Goal: Task Accomplishment & Management: Complete application form

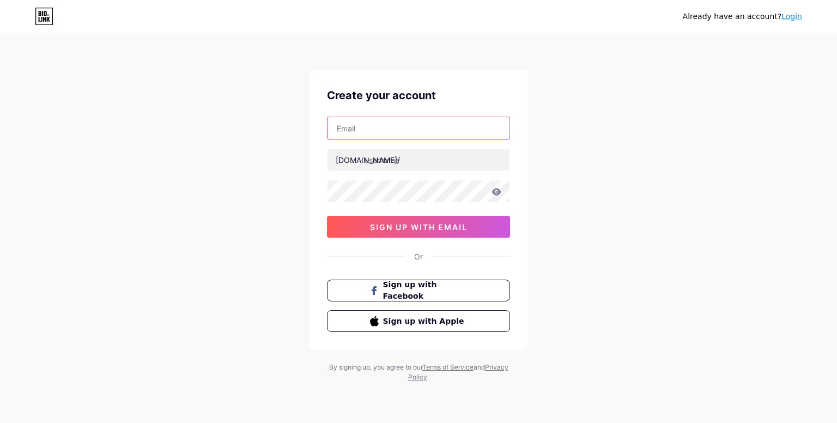
click at [373, 137] on input "text" at bounding box center [419, 128] width 182 height 22
type input "organizedspacespc@gmail.com"
click at [425, 134] on input "organizedspacespc@gmail.com" at bounding box center [419, 128] width 182 height 22
paste input "[EMAIL_ADDRESS][DOMAIN_NAME]"
drag, startPoint x: 408, startPoint y: 127, endPoint x: 334, endPoint y: 122, distance: 74.3
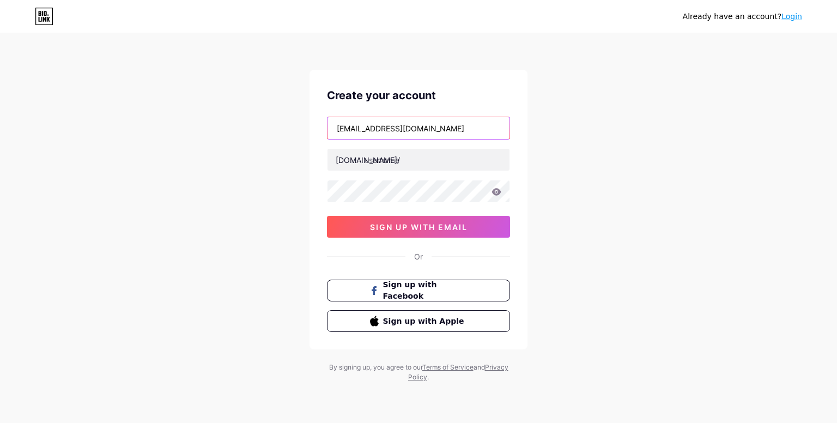
click at [332, 122] on input "[EMAIL_ADDRESS][DOMAIN_NAME]" at bounding box center [419, 128] width 182 height 22
type input "[EMAIL_ADDRESS][DOMAIN_NAME]"
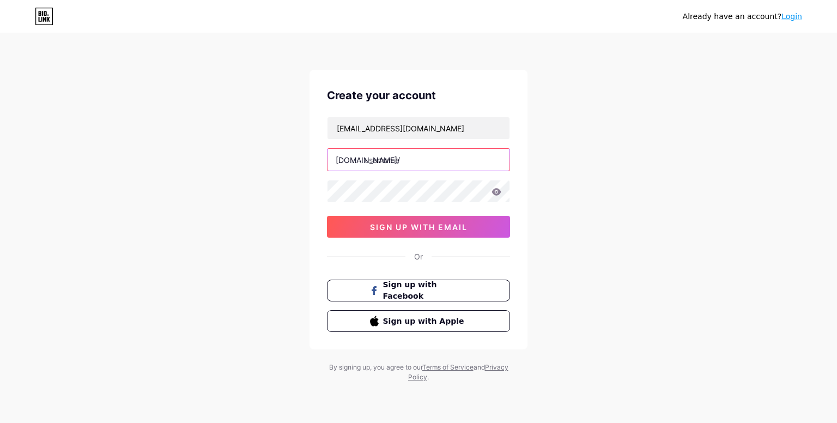
click at [394, 162] on input "text" at bounding box center [419, 160] width 182 height 22
paste input "ourorganizedspaces"
type input "ourorganizedspaces"
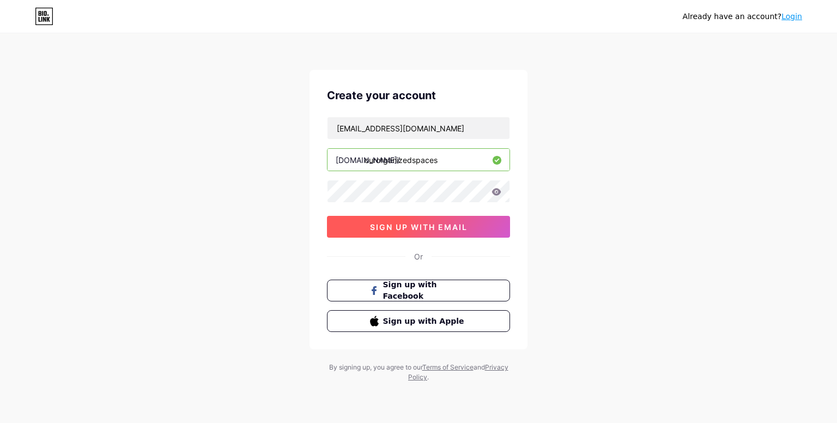
click at [374, 222] on span "sign up with email" at bounding box center [419, 226] width 98 height 9
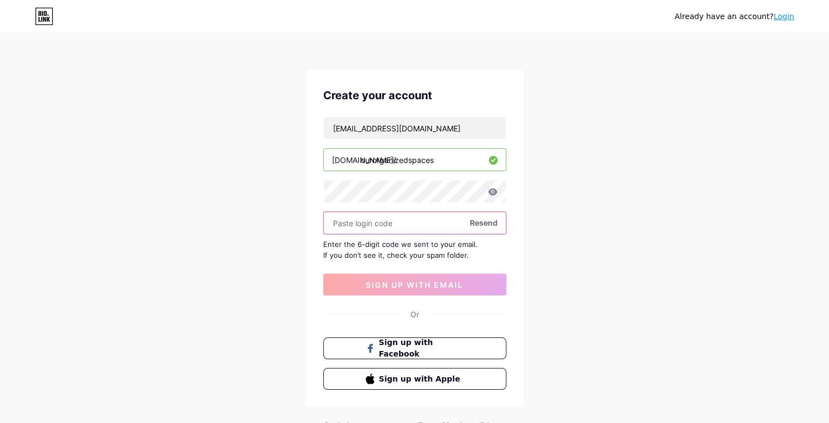
paste input "311174"
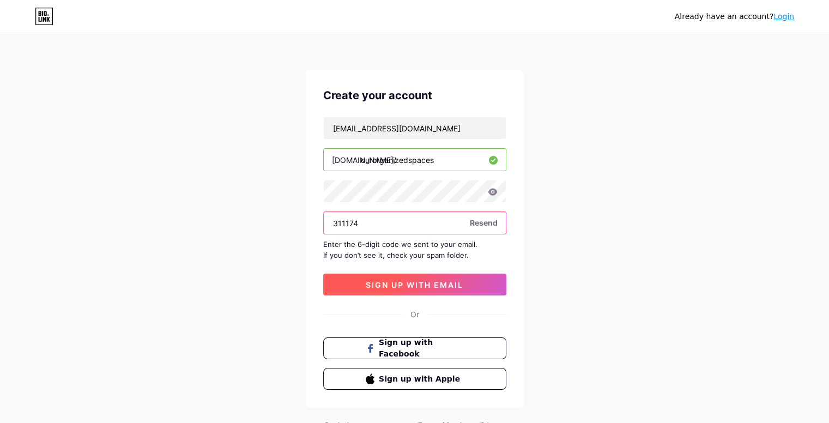
type input "311174"
click at [445, 280] on span "sign up with email" at bounding box center [415, 284] width 98 height 9
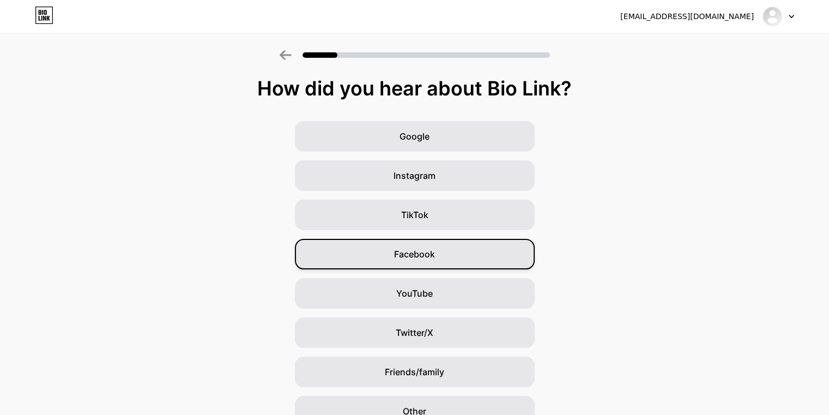
scroll to position [55, 0]
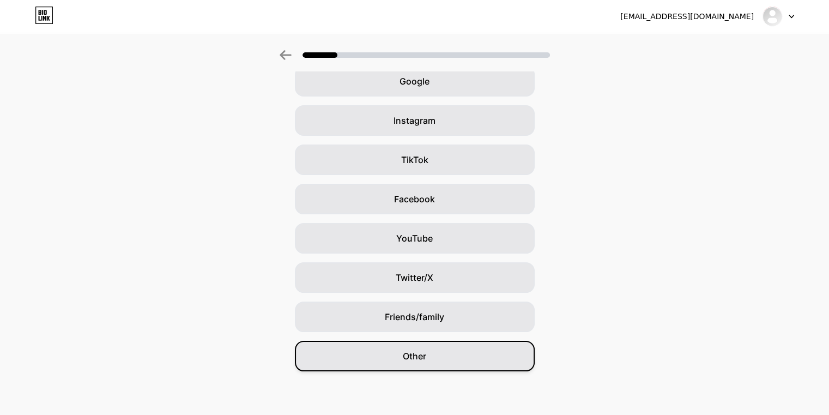
click at [434, 360] on div "Other" at bounding box center [415, 356] width 240 height 31
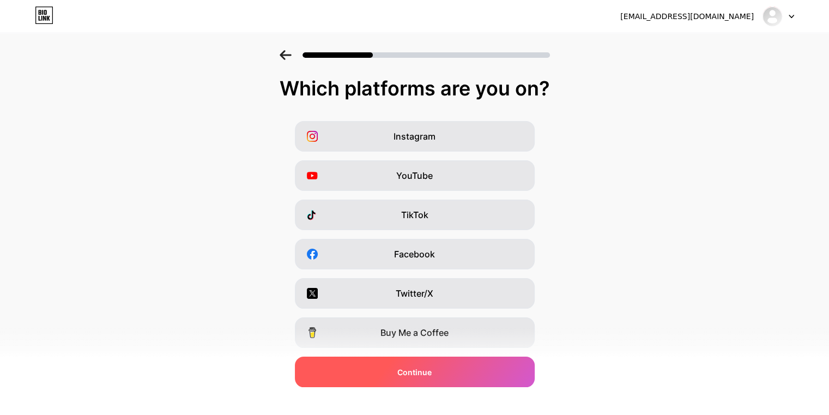
click at [442, 365] on div "Continue" at bounding box center [415, 372] width 240 height 31
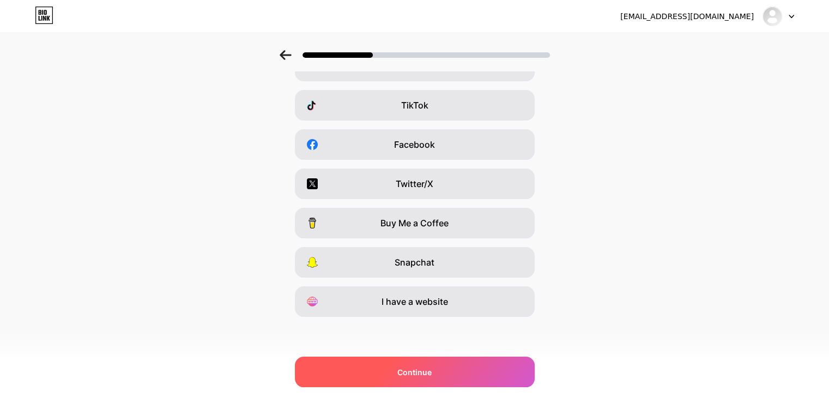
click at [444, 369] on div "Continue" at bounding box center [415, 372] width 240 height 31
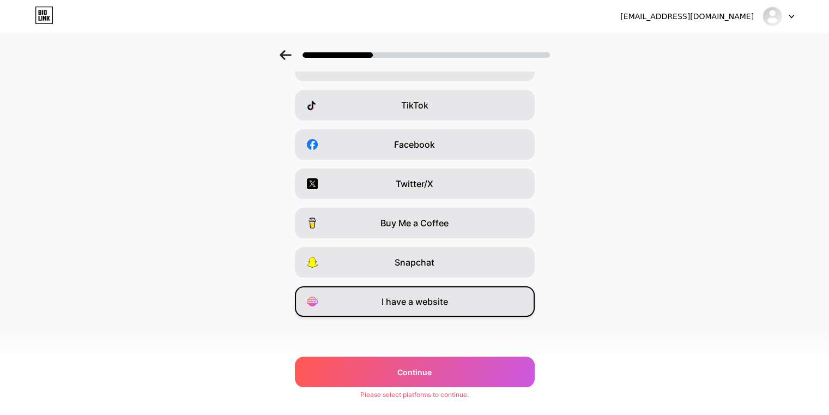
click at [415, 297] on span "I have a website" at bounding box center [415, 301] width 67 height 13
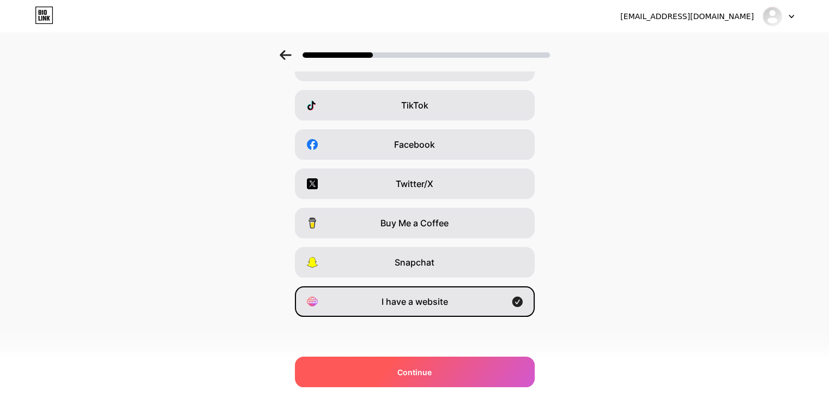
drag, startPoint x: 439, startPoint y: 370, endPoint x: 456, endPoint y: 365, distance: 16.9
click at [440, 370] on div "Continue" at bounding box center [415, 372] width 240 height 31
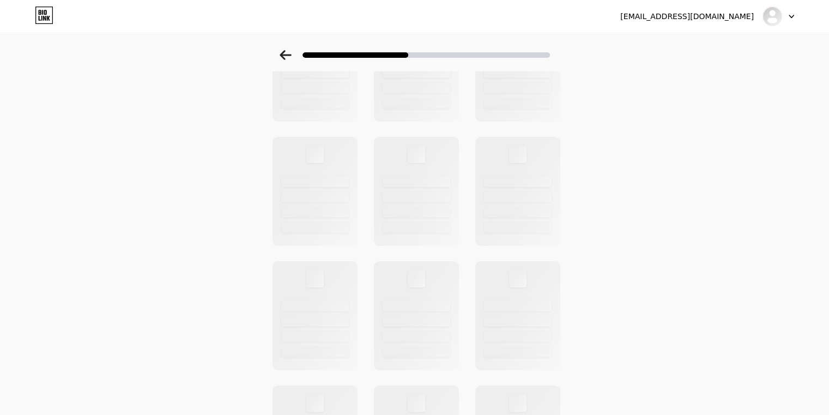
scroll to position [0, 0]
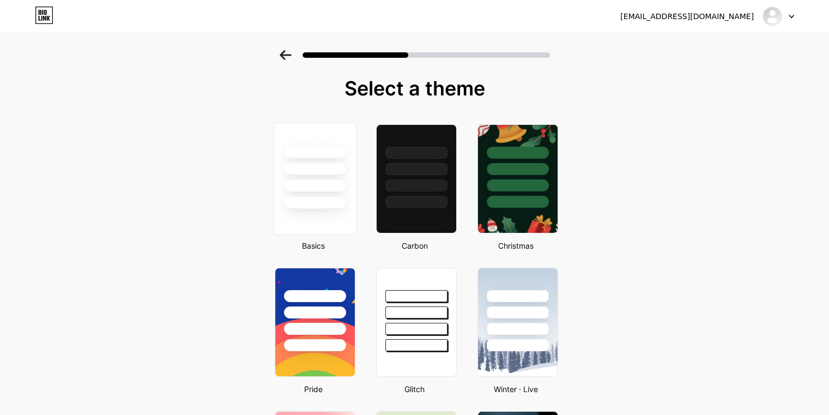
click at [347, 206] on div at bounding box center [315, 202] width 64 height 13
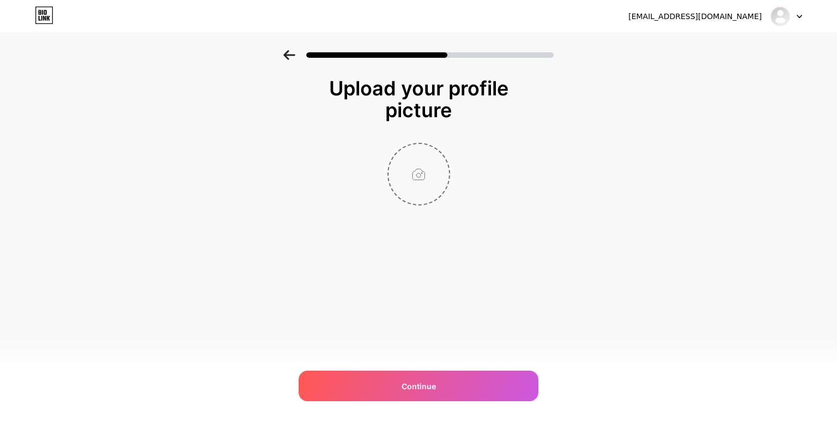
click at [425, 164] on input "file" at bounding box center [419, 174] width 61 height 61
type input "C:\fakepath\organizedspace logo.png"
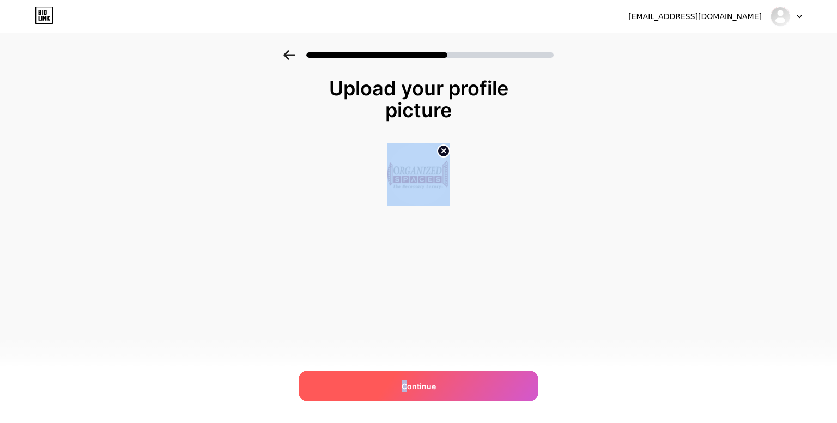
drag, startPoint x: 514, startPoint y: 258, endPoint x: 406, endPoint y: 389, distance: 169.2
click at [406, 260] on div "Upload your profile picture Continue" at bounding box center [419, 168] width 218 height 183
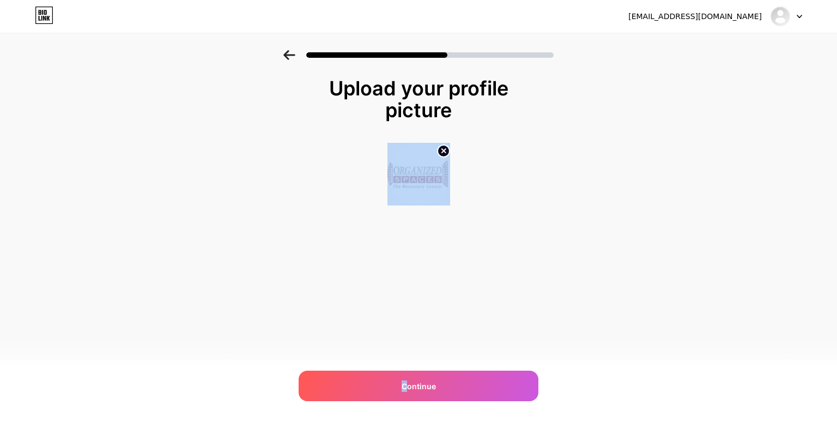
click at [456, 344] on div "ourorganizedspaces.seo@gmail.com Logout Link Copied Upload your profile picture…" at bounding box center [418, 211] width 837 height 423
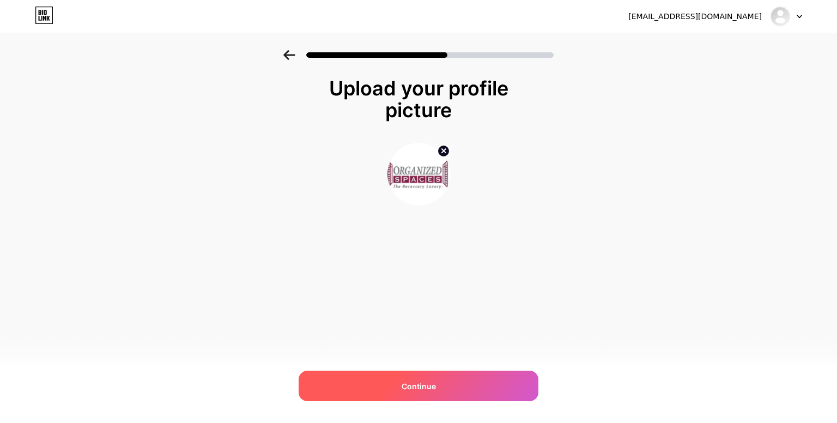
click at [440, 381] on div "Continue" at bounding box center [419, 386] width 240 height 31
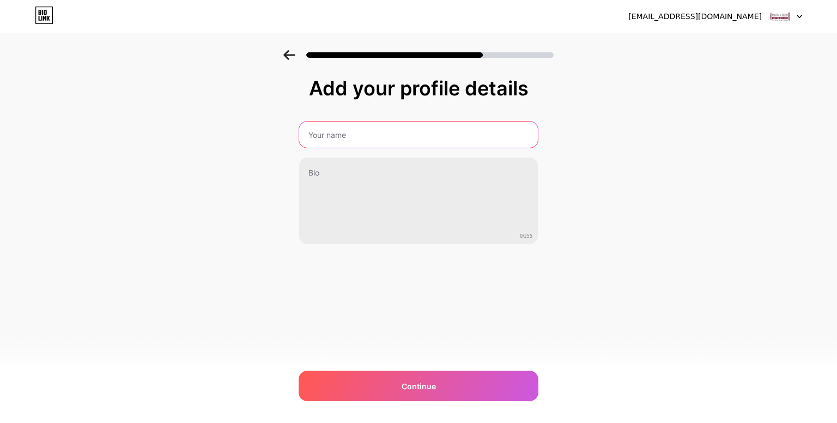
click at [376, 126] on input "text" at bounding box center [418, 135] width 239 height 26
paste input "ourorganizedspaces"
drag, startPoint x: 376, startPoint y: 126, endPoint x: 347, endPoint y: 193, distance: 73.0
click at [373, 146] on input "ourorganizedspaces" at bounding box center [418, 135] width 241 height 26
type input "ourorganizedspaces"
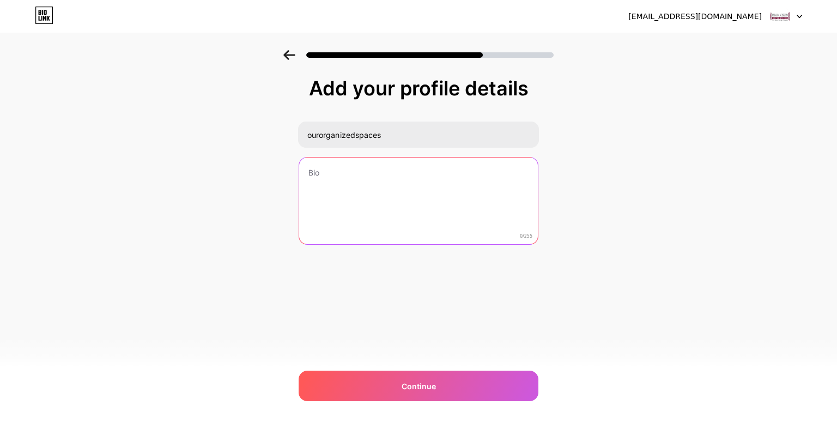
click at [330, 192] on textarea at bounding box center [418, 202] width 239 height 88
paste textarea ""Discover innovative home office organization ideas to boost productivity and s…"
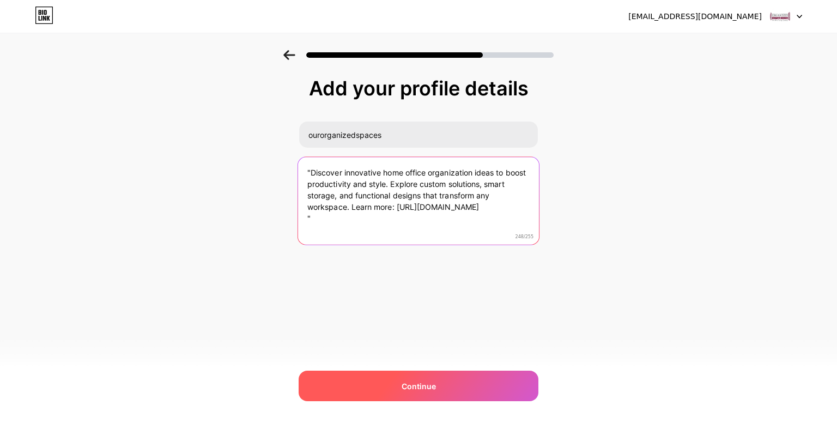
type textarea ""Discover innovative home office organization ideas to boost productivity and s…"
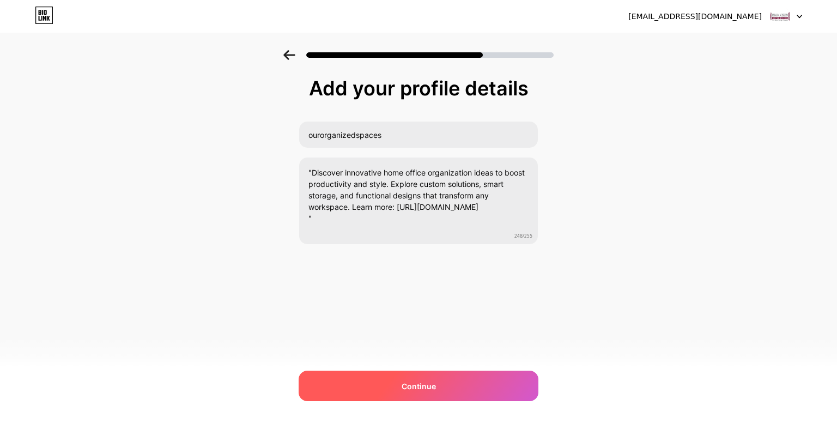
click at [372, 375] on div "Continue" at bounding box center [419, 386] width 240 height 31
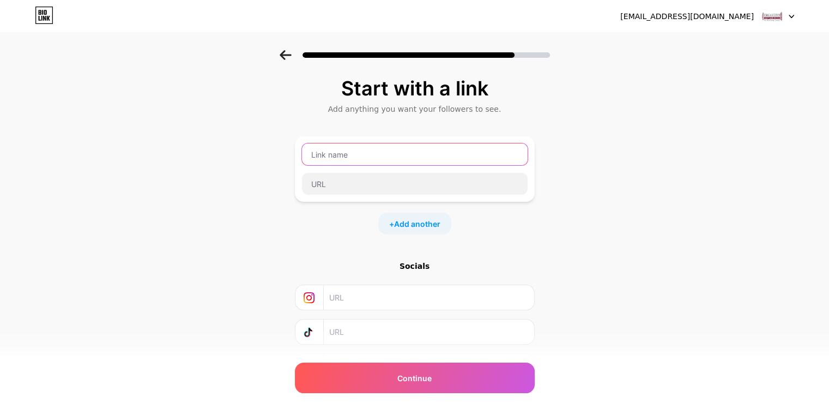
click at [331, 160] on input "text" at bounding box center [415, 154] width 226 height 22
click at [342, 295] on input "text" at bounding box center [428, 297] width 198 height 25
paste input "https://www.instagram.com/ourorganizedspacespc/"
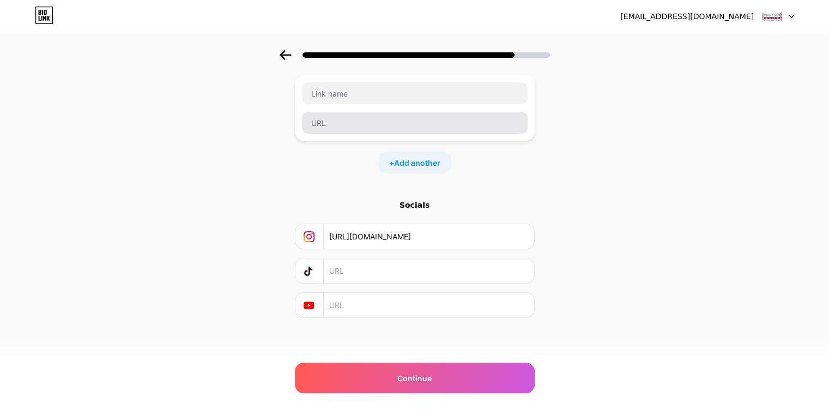
type input "https://www.instagram.com/ourorganizedspacespc/"
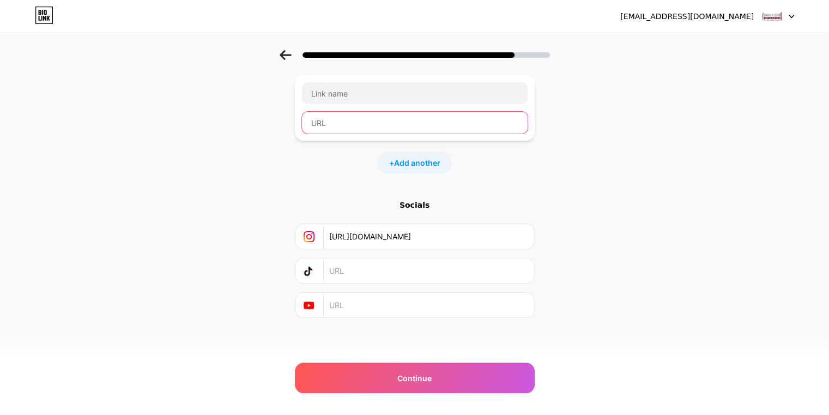
click at [323, 118] on input "text" at bounding box center [415, 123] width 226 height 22
paste input "https://www.facebook.com/OurOrganizedSpaces/"
type input "https://www.facebook.com/OurOrganizedSpaces/"
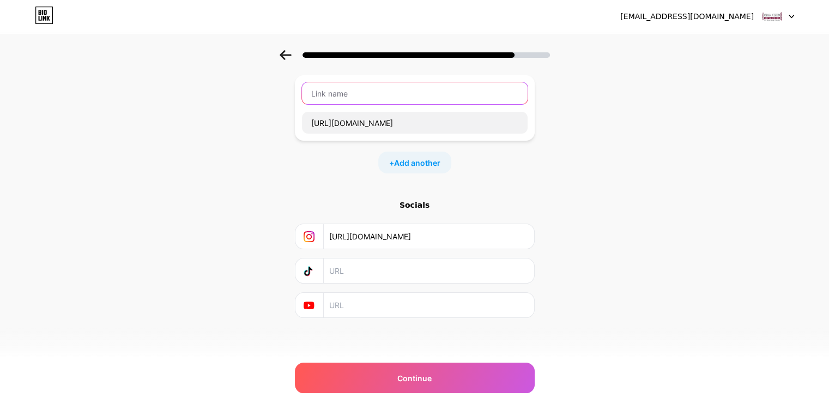
click at [340, 95] on input "text" at bounding box center [415, 93] width 226 height 22
type input "Facebook"
click at [436, 166] on span "Add another" at bounding box center [417, 162] width 46 height 11
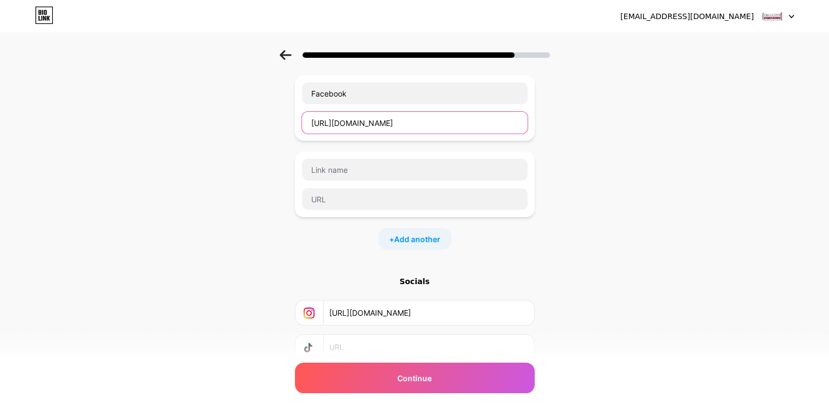
click at [336, 127] on input "https://www.facebook.com/OurOrganizedSpaces/" at bounding box center [415, 123] width 226 height 22
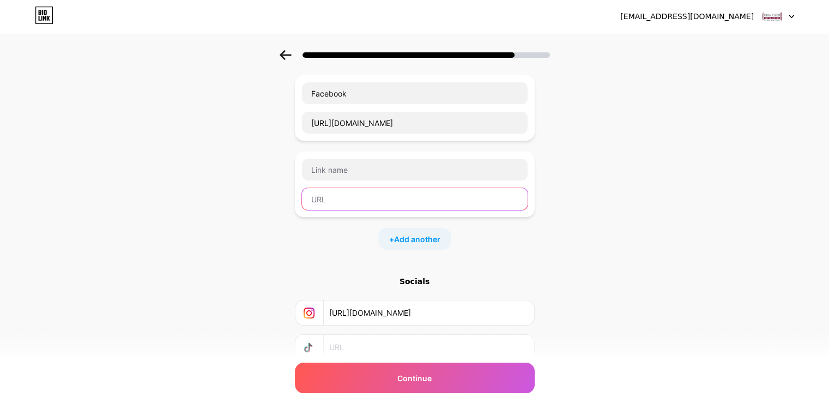
click at [333, 190] on input "text" at bounding box center [415, 199] width 226 height 22
paste input "https://www.yelp.com/biz/our-organized-spaces-panama-city-beach"
type input "https://www.yelp.com/biz/our-organized-spaces-panama-city-beach"
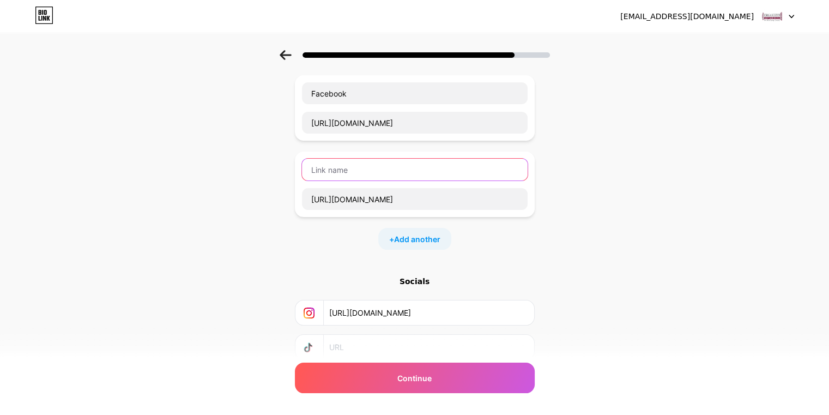
click at [340, 164] on input "text" at bounding box center [415, 170] width 226 height 22
paste input "Yelp"
type input "Yelp"
click at [339, 335] on input "text" at bounding box center [428, 347] width 198 height 25
paste input "https://www.tiktok.com/@ourorganizedspaces"
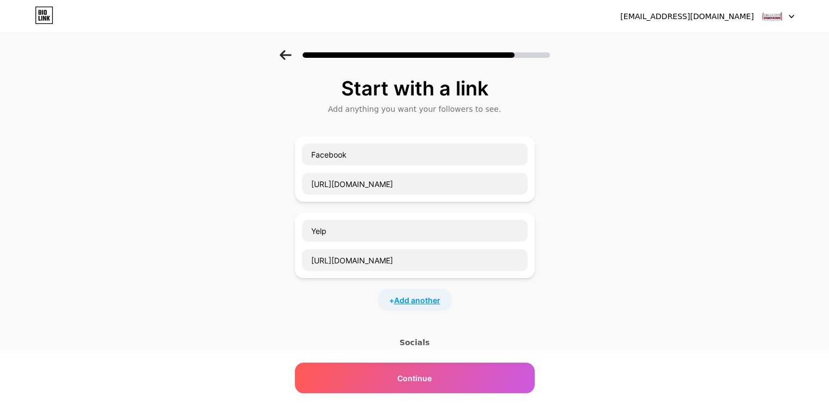
type input "https://www.tiktok.com/@ourorganizedspaces"
click at [418, 301] on span "Add another" at bounding box center [417, 299] width 46 height 11
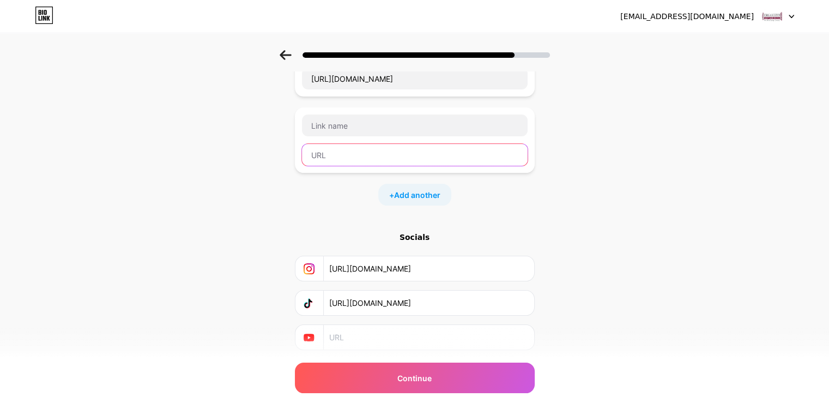
click at [340, 157] on input "text" at bounding box center [415, 155] width 226 height 22
paste input "http://www.ourorganizedspaces.net/"
type input "http://www.ourorganizedspaces.net/"
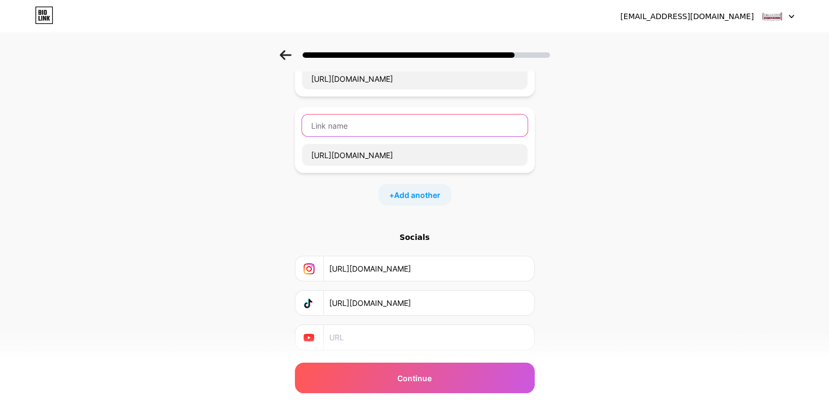
click at [377, 125] on input "text" at bounding box center [415, 125] width 226 height 22
paste input "ourorganizedspaces"
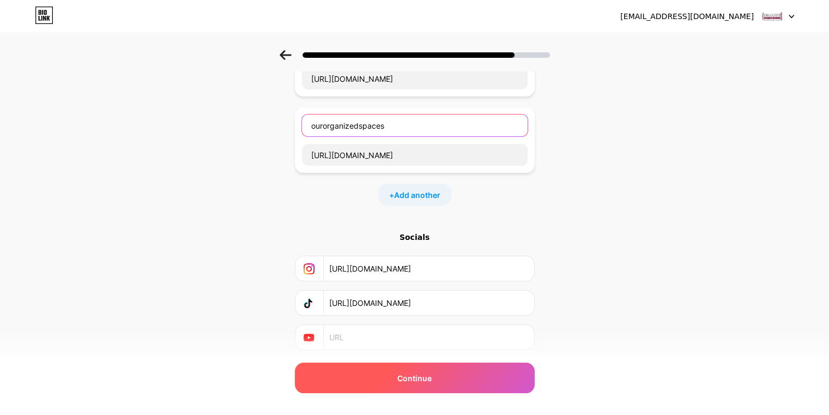
type input "ourorganizedspaces"
click at [412, 364] on div "Continue" at bounding box center [415, 378] width 240 height 31
click at [416, 387] on div "Continue" at bounding box center [415, 378] width 240 height 31
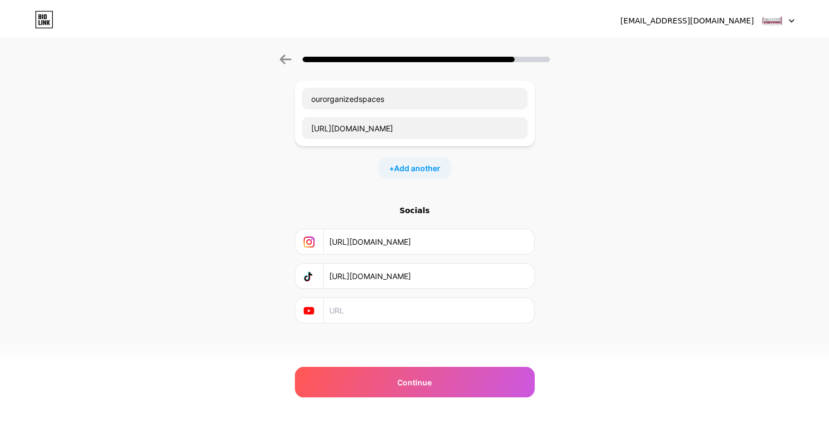
scroll to position [0, 0]
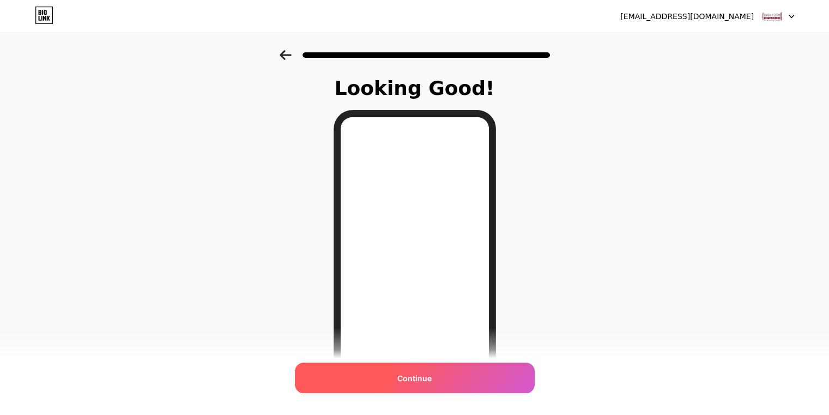
click at [429, 384] on div "Continue" at bounding box center [415, 378] width 240 height 31
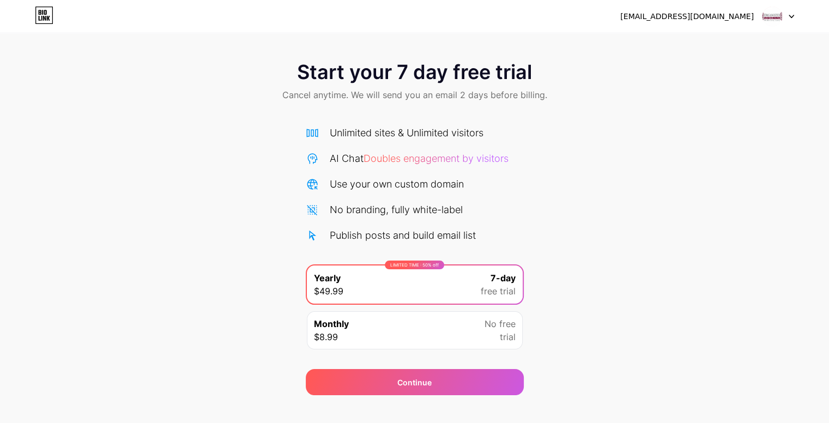
scroll to position [15, 0]
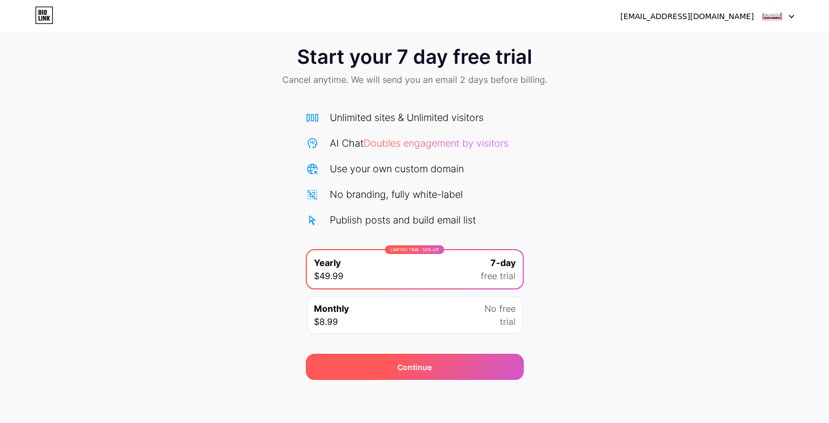
click at [484, 365] on div "Continue" at bounding box center [415, 367] width 218 height 26
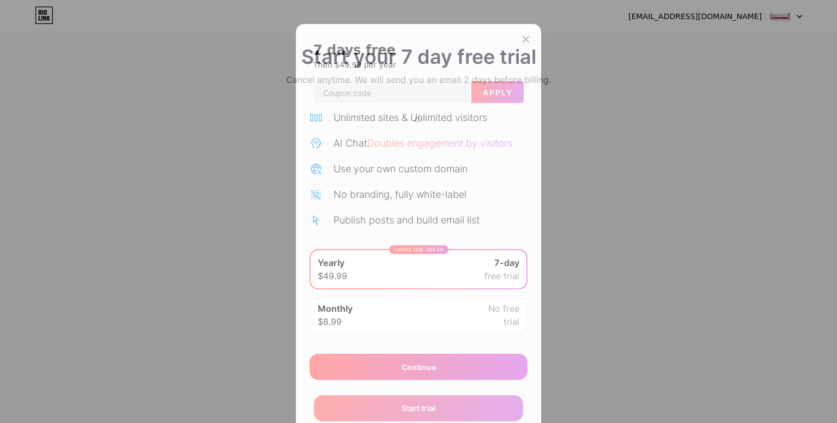
click at [511, 53] on h2 "7 days free" at bounding box center [418, 49] width 210 height 17
click at [526, 38] on div at bounding box center [526, 39] width 20 height 20
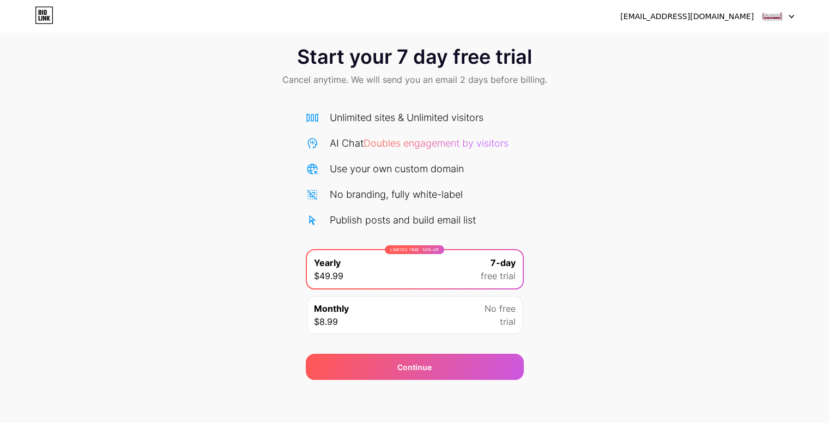
click at [771, 14] on img at bounding box center [772, 16] width 21 height 21
click at [749, 28] on div "ourorganizedspaces.seo@gmail.com Logout" at bounding box center [414, 16] width 829 height 33
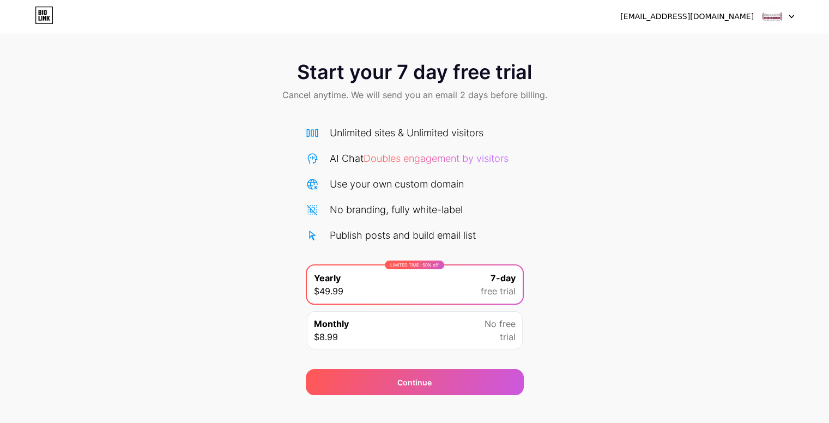
click at [362, 131] on div "Unlimited sites & Unlimited visitors" at bounding box center [407, 132] width 154 height 15
click at [782, 13] on img at bounding box center [772, 16] width 21 height 21
click at [727, 25] on div "[EMAIL_ADDRESS][DOMAIN_NAME]" at bounding box center [707, 17] width 174 height 20
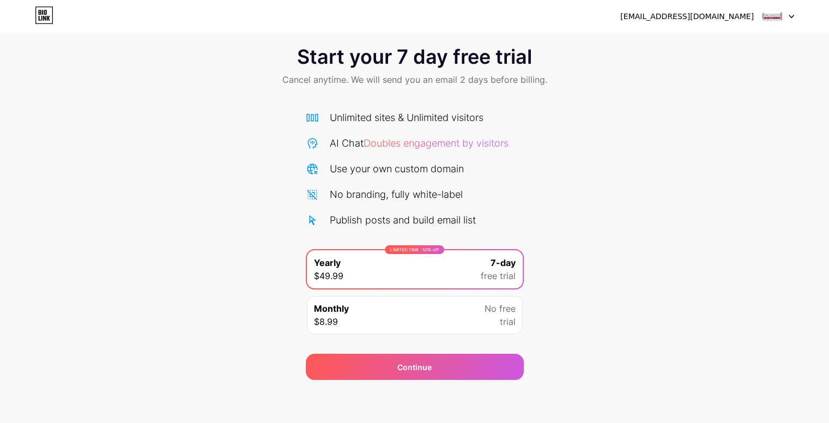
click at [457, 208] on div "Unlimited sites & Unlimited visitors AI Chat Doubles engagement by visitors Use…" at bounding box center [415, 168] width 218 height 117
click at [451, 220] on div "Publish posts and build email list" at bounding box center [403, 220] width 146 height 15
click at [459, 114] on div "Unlimited sites & Unlimited visitors" at bounding box center [407, 117] width 154 height 15
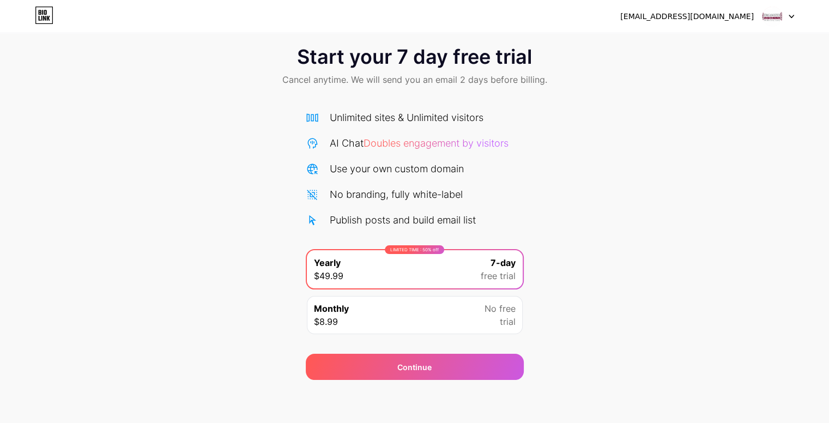
click at [693, 15] on div "[EMAIL_ADDRESS][DOMAIN_NAME]" at bounding box center [687, 16] width 134 height 11
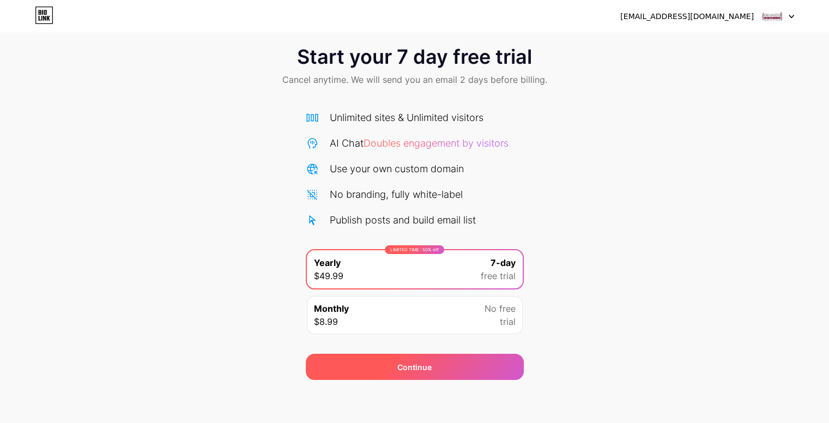
click at [385, 371] on div "Continue" at bounding box center [415, 367] width 218 height 26
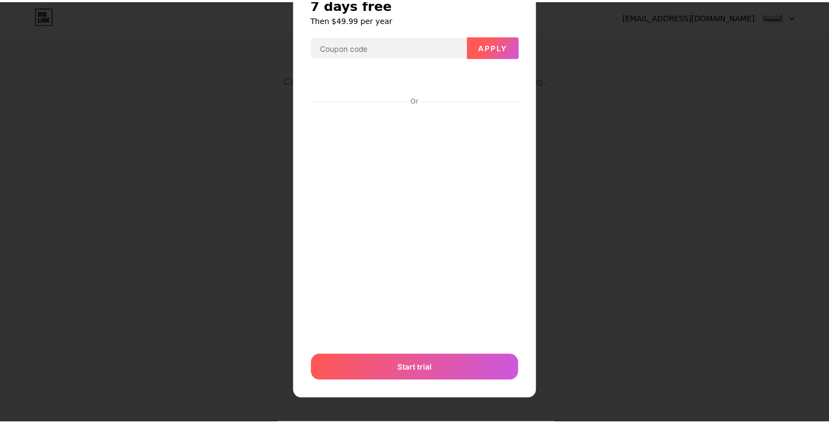
scroll to position [0, 0]
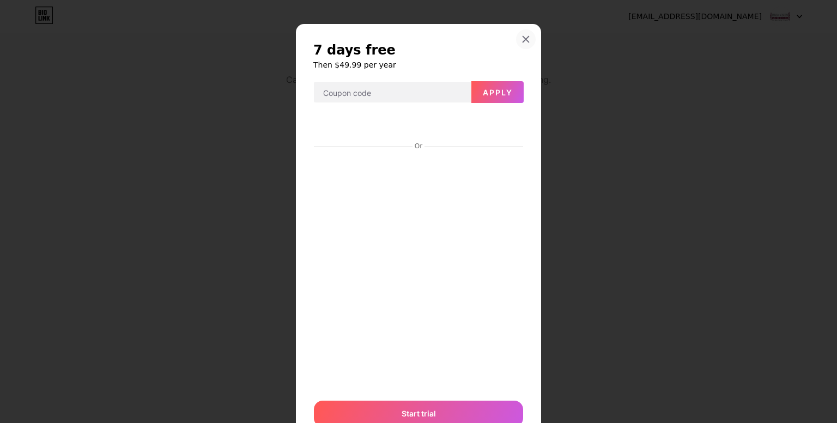
click at [522, 35] on icon at bounding box center [526, 39] width 9 height 9
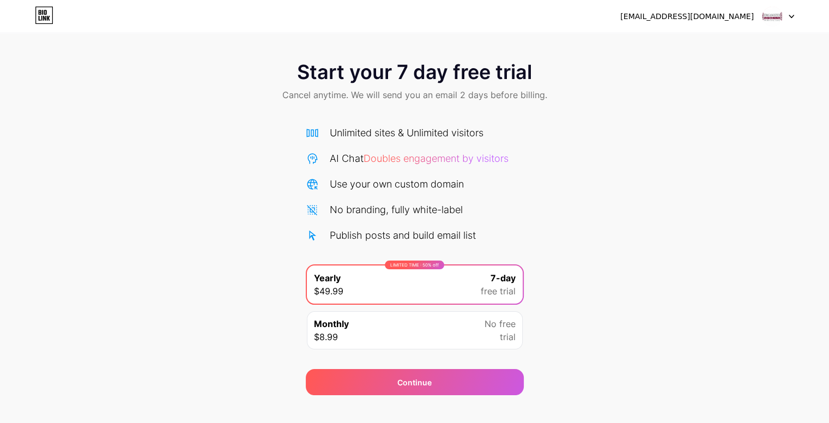
click at [779, 22] on img at bounding box center [772, 16] width 21 height 21
click at [747, 18] on div "[EMAIL_ADDRESS][DOMAIN_NAME]" at bounding box center [687, 16] width 134 height 11
click at [41, 20] on icon at bounding box center [44, 15] width 19 height 17
